Goal: Task Accomplishment & Management: Manage account settings

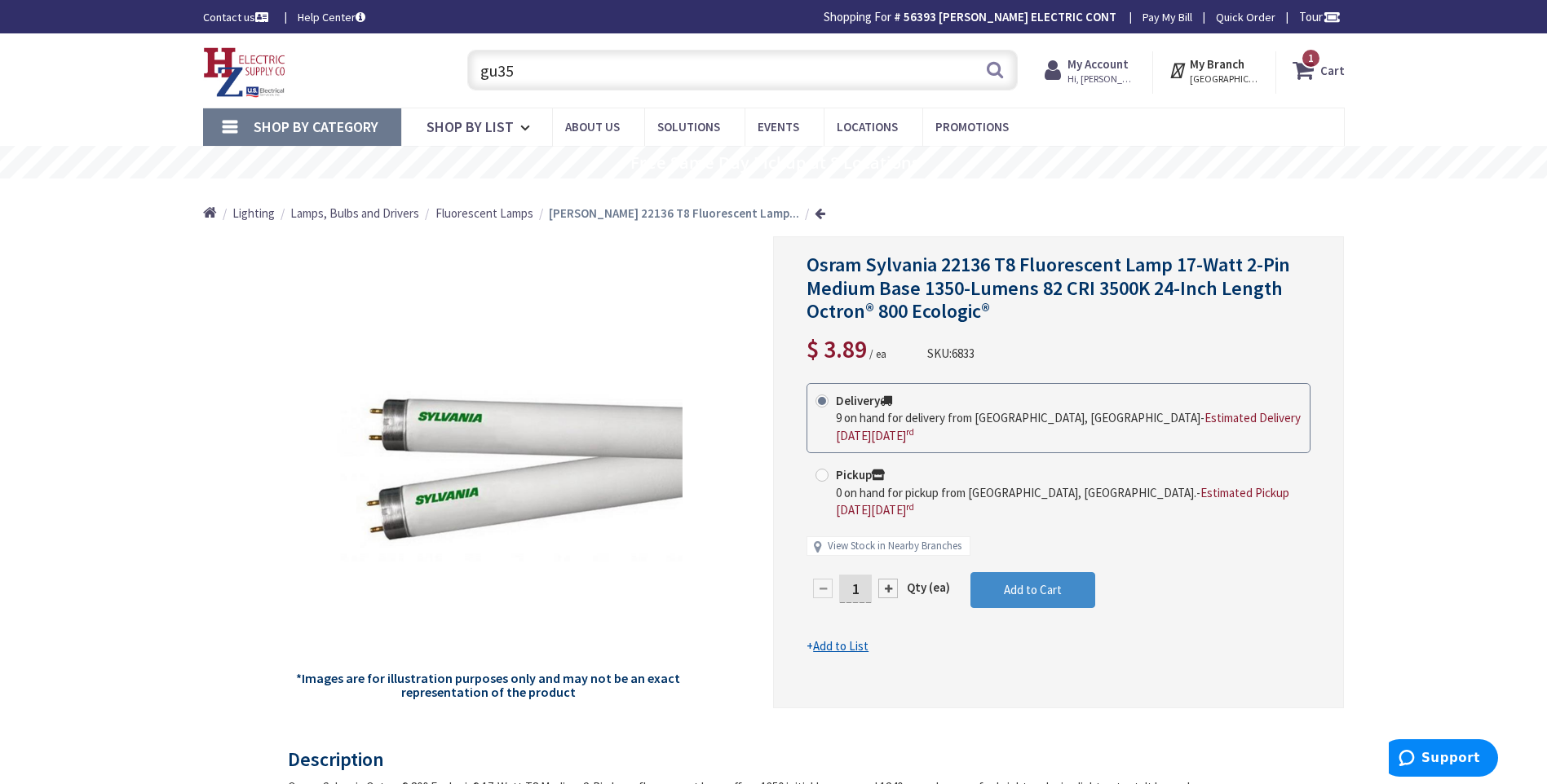
click at [1099, 64] on strong "My Account" at bounding box center [1097, 64] width 61 height 16
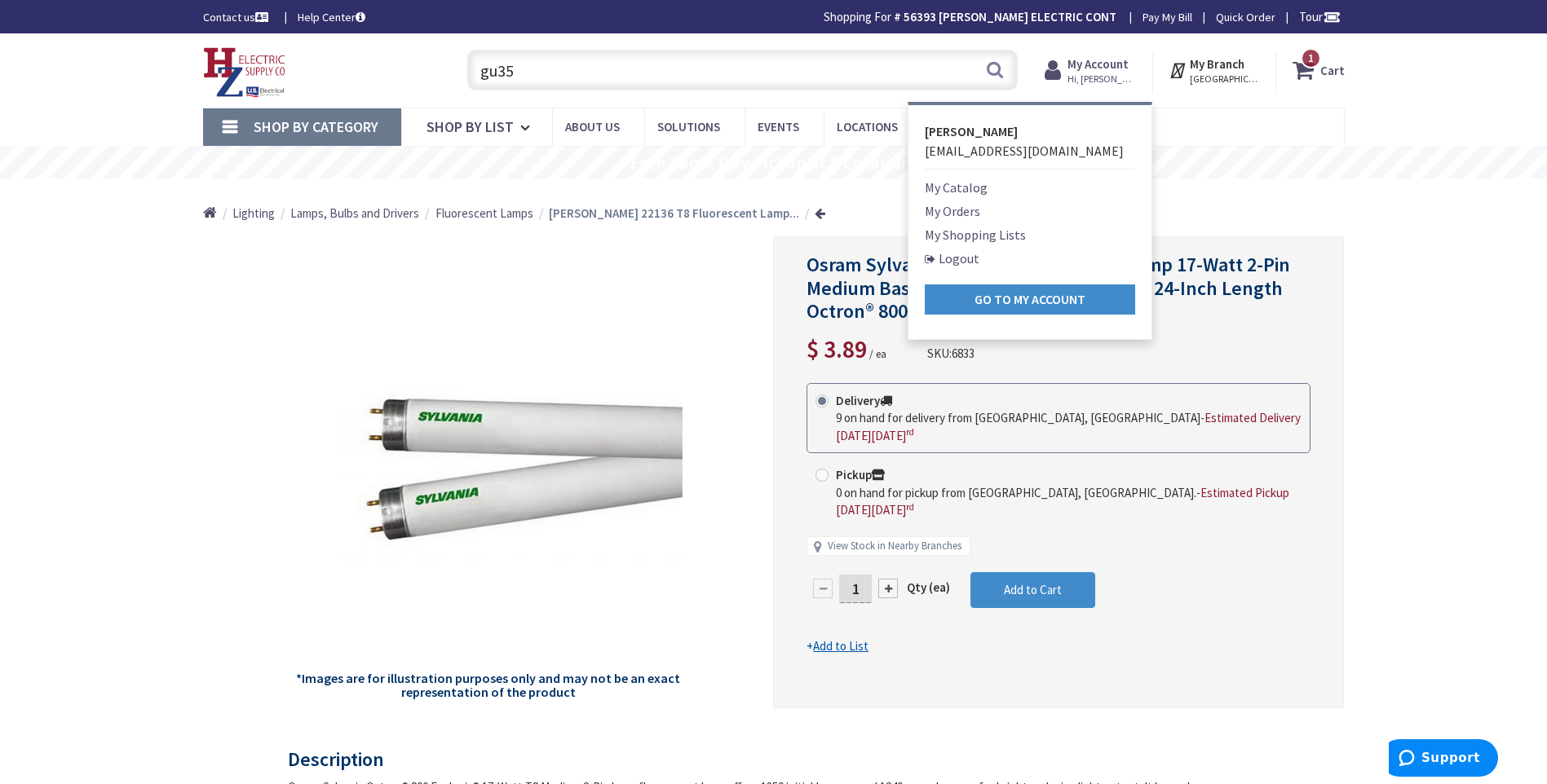
click at [967, 259] on link "Logout" at bounding box center [952, 258] width 54 height 20
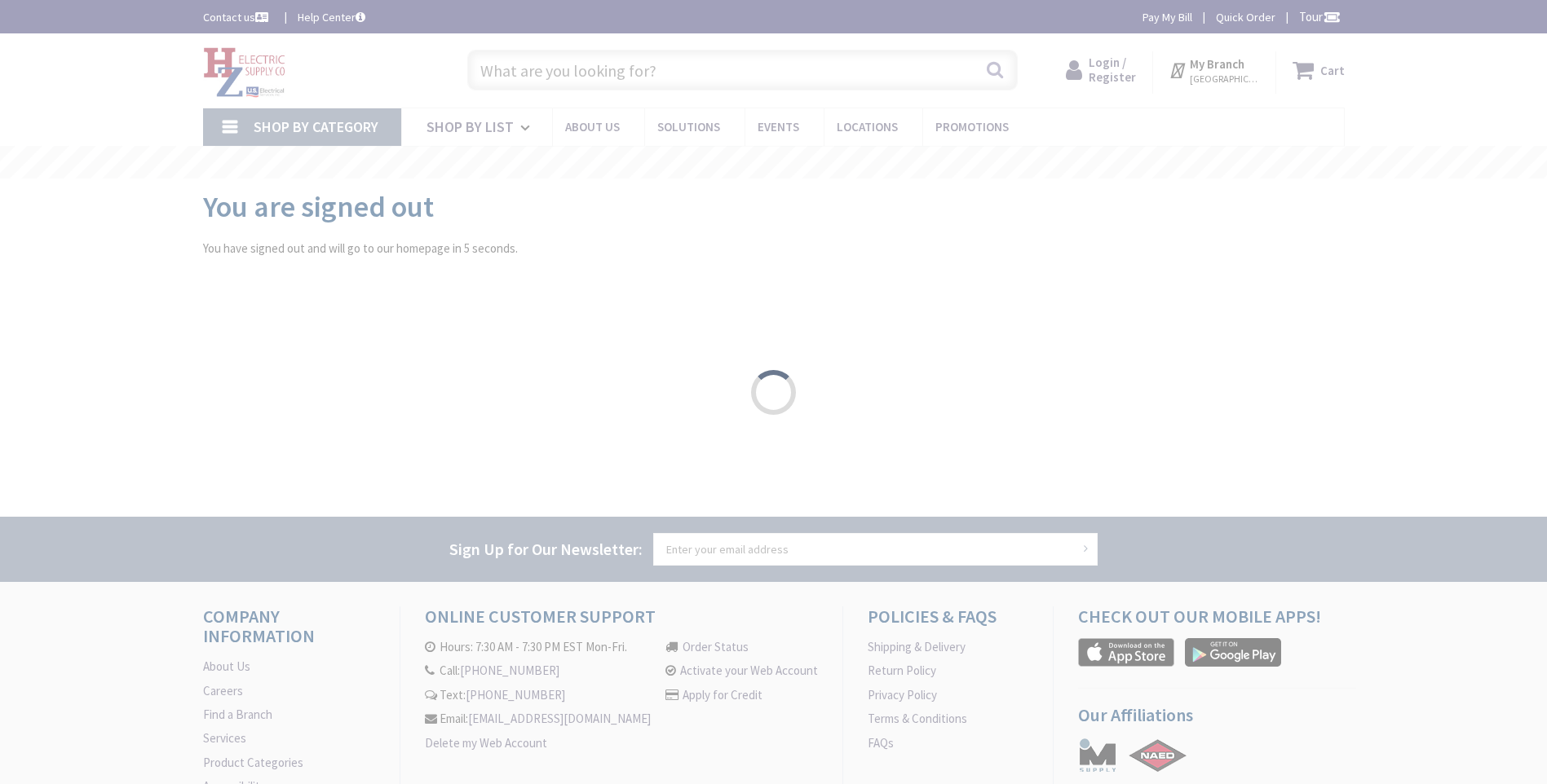
type input "[GEOGRAPHIC_DATA][PERSON_NAME] 01238, [GEOGRAPHIC_DATA]"
